Goal: Task Accomplishment & Management: Use online tool/utility

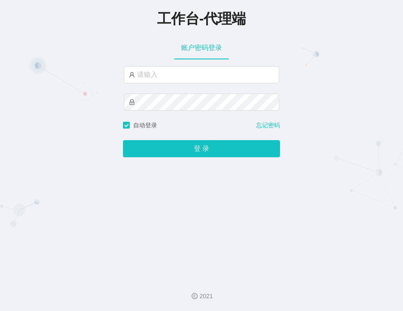
click at [365, 118] on div "工作台-代理端 账户密码登录 自动登录 忘记密码 登 录" at bounding box center [201, 135] width 403 height 271
click at [189, 78] on input "text" at bounding box center [202, 74] width 156 height 17
paste input "laosan2hao"
type input "laosan2hao"
drag, startPoint x: 318, startPoint y: 147, endPoint x: 312, endPoint y: 145, distance: 6.4
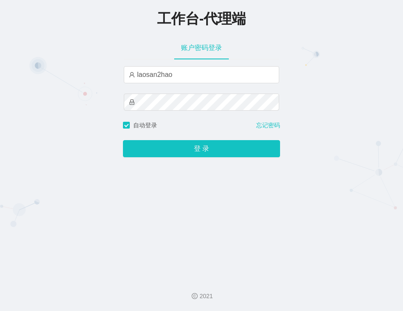
click at [318, 147] on div "工作台-代理端 账户密码登录 laosan2hao 自动登录 忘记密码 登 录" at bounding box center [201, 135] width 403 height 271
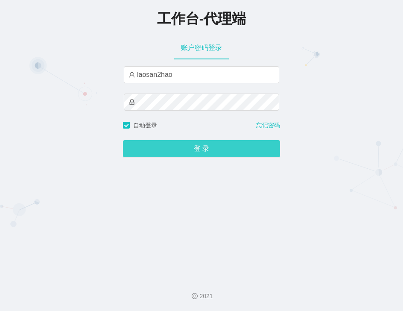
click at [182, 148] on button "登 录" at bounding box center [201, 148] width 157 height 17
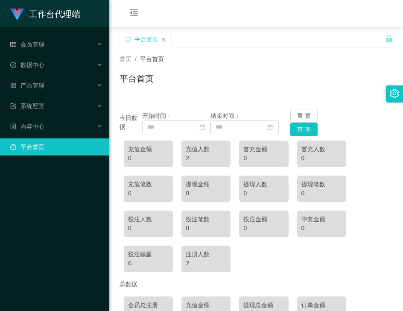
click at [329, 20] on div "会员购单 在线人数 0 1 2 3 4 5 6 7 8 9 0 1 2 3 4 5 6 7 8 9 0 1 2 3 4 5 6 7 8 9 0 1 2 3 4…" at bounding box center [256, 14] width 294 height 28
click at [48, 65] on div "数据中心" at bounding box center [54, 64] width 109 height 17
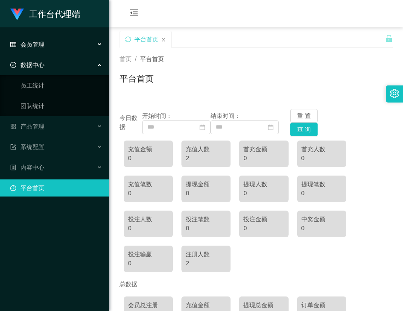
click at [50, 43] on div "会员管理" at bounding box center [54, 44] width 109 height 17
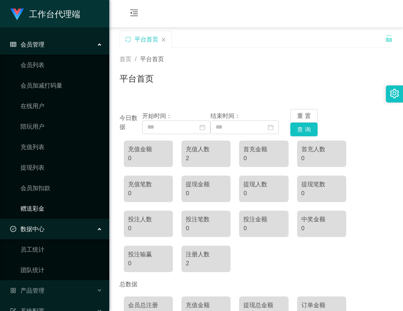
click at [49, 208] on link "赠送彩金" at bounding box center [62, 208] width 82 height 17
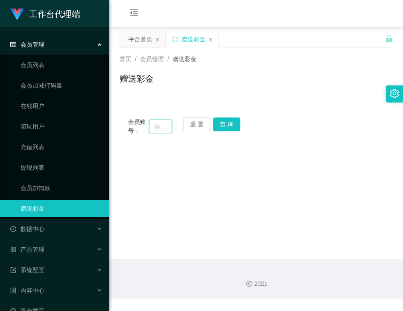
click at [158, 126] on input "text" at bounding box center [160, 127] width 23 height 14
click at [245, 37] on div "平台首页 赠送彩金" at bounding box center [253, 45] width 266 height 29
drag, startPoint x: 300, startPoint y: 161, endPoint x: 282, endPoint y: 136, distance: 30.6
click at [282, 136] on main "关闭左侧 关闭右侧 关闭其它 刷新页面 平台首页 赠送彩金 首页 / 会员管理 / 赠送彩金 / 赠送彩金 会员账号： 重 置 查 询 会员账号 会员姓名 账…" at bounding box center [256, 143] width 294 height 232
drag, startPoint x: 277, startPoint y: 83, endPoint x: 244, endPoint y: 133, distance: 60.1
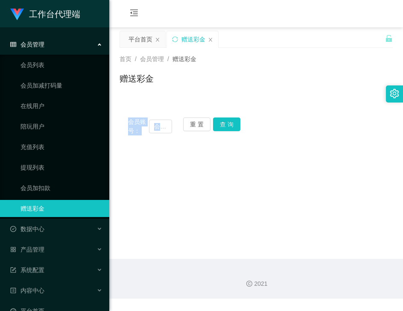
click at [244, 133] on div "首页 / 会员管理 / 赠送彩金 / 赠送彩金 会员账号： 重 置 查 询 会员账号 会员姓名 账号余额 操作类型 彩金加款 彩金扣款 金额 确 定" at bounding box center [256, 96] width 273 height 96
click at [295, 173] on main "关闭左侧 关闭右侧 关闭其它 刷新页面 平台首页 赠送彩金 首页 / 会员管理 / 赠送彩金 / 赠送彩金 会员账号： 重 置 查 询 会员账号 会员姓名 账…" at bounding box center [256, 143] width 294 height 232
click at [277, 175] on main "关闭左侧 关闭右侧 关闭其它 刷新页面 平台首页 赠送彩金 首页 / 会员管理 / 赠送彩金 / 赠送彩金 会员账号： 重 置 查 询 会员账号 会员姓名 账…" at bounding box center [256, 143] width 294 height 232
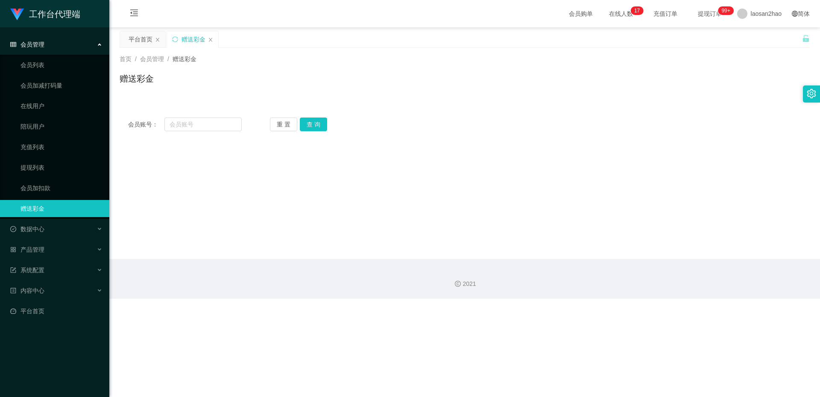
click at [56, 211] on link "赠送彩金" at bounding box center [62, 208] width 82 height 17
click at [35, 169] on link "提现列表" at bounding box center [62, 167] width 82 height 17
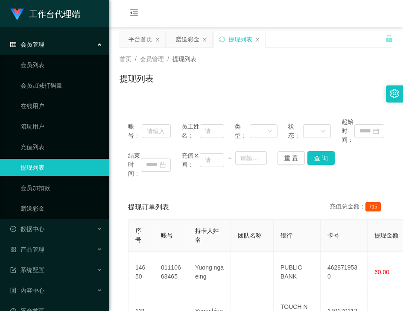
click at [196, 3] on div "会员购单 在线人数 0 1 2 3 4 5 6 7 8 9 0 1 2 3 4 5 6 7 8 9 0 1 2 3 4 5 6 7 8 9 0 1 2 3 4…" at bounding box center [256, 14] width 294 height 28
drag, startPoint x: 225, startPoint y: 12, endPoint x: 211, endPoint y: 3, distance: 17.5
click at [225, 12] on div "会员购单 在线人数 0 1 2 3 4 5 6 7 8 9 0 1 2 3 4 5 6 7 8 9 0 1 2 3 4 5 6 7 8 9 0 1 2 3 4…" at bounding box center [256, 14] width 294 height 28
